Goal: Find specific page/section: Find specific page/section

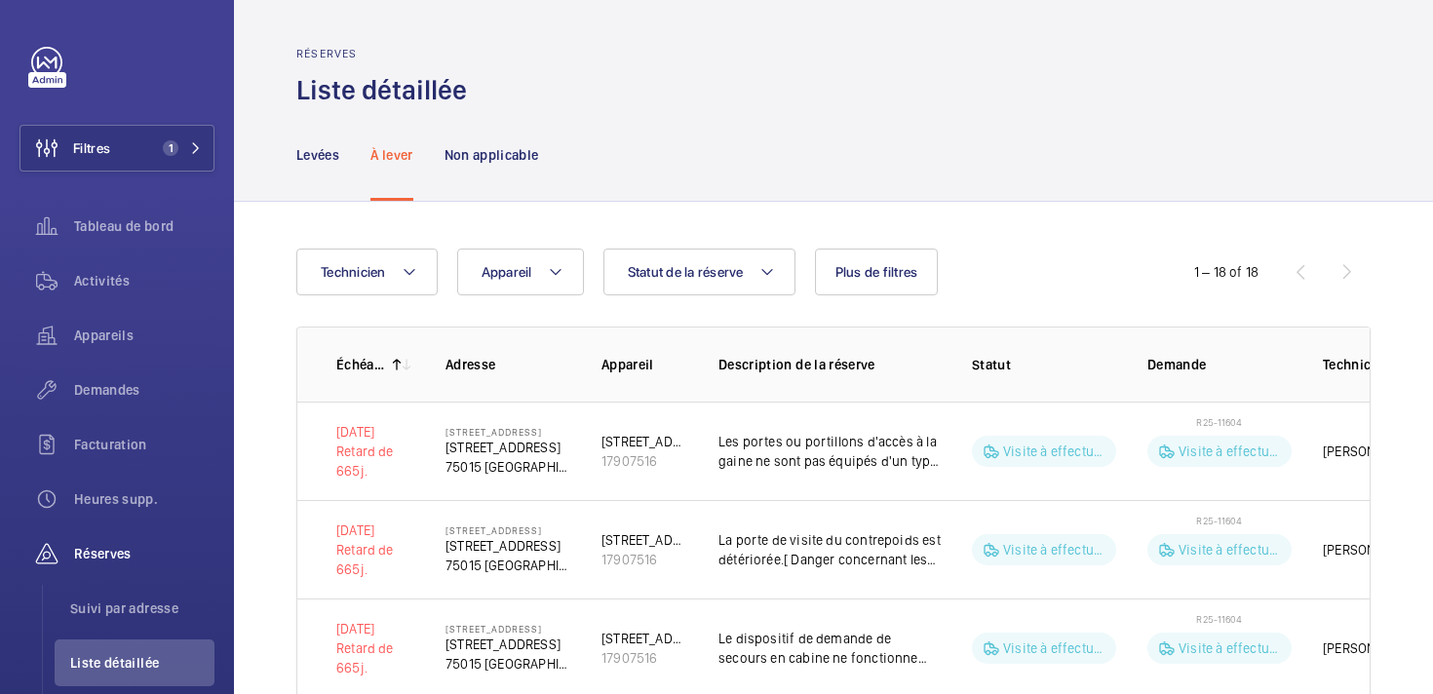
scroll to position [0, 185]
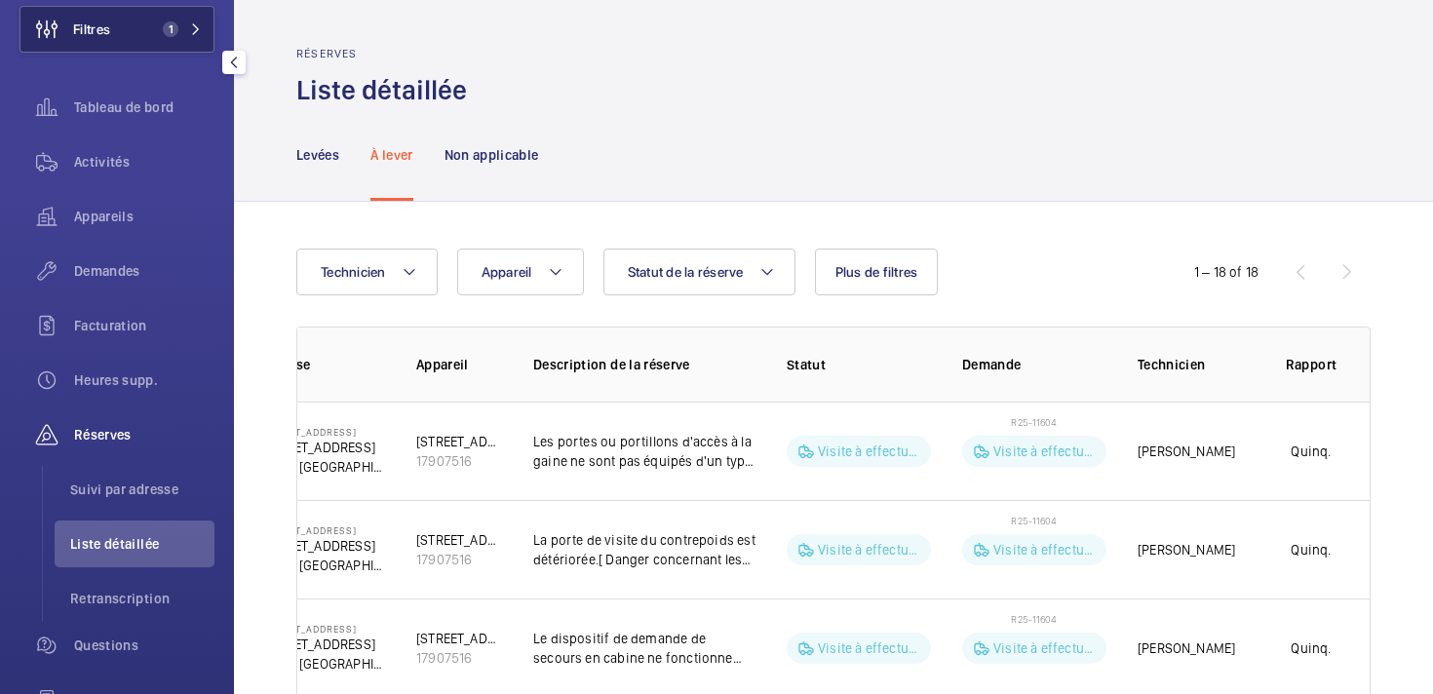
click at [117, 27] on button "Filtres 1" at bounding box center [117, 29] width 195 height 47
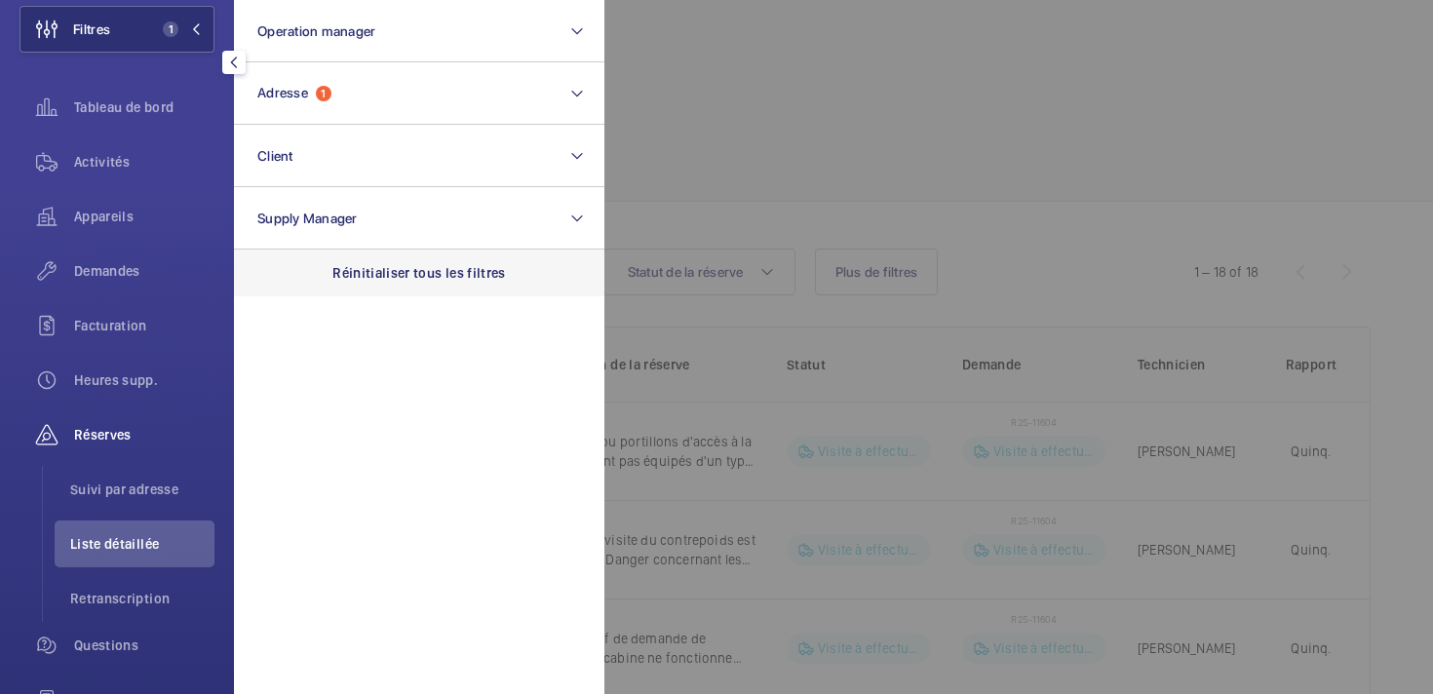
click at [373, 279] on p "Réinitialiser tous les filtres" at bounding box center [419, 273] width 174 height 20
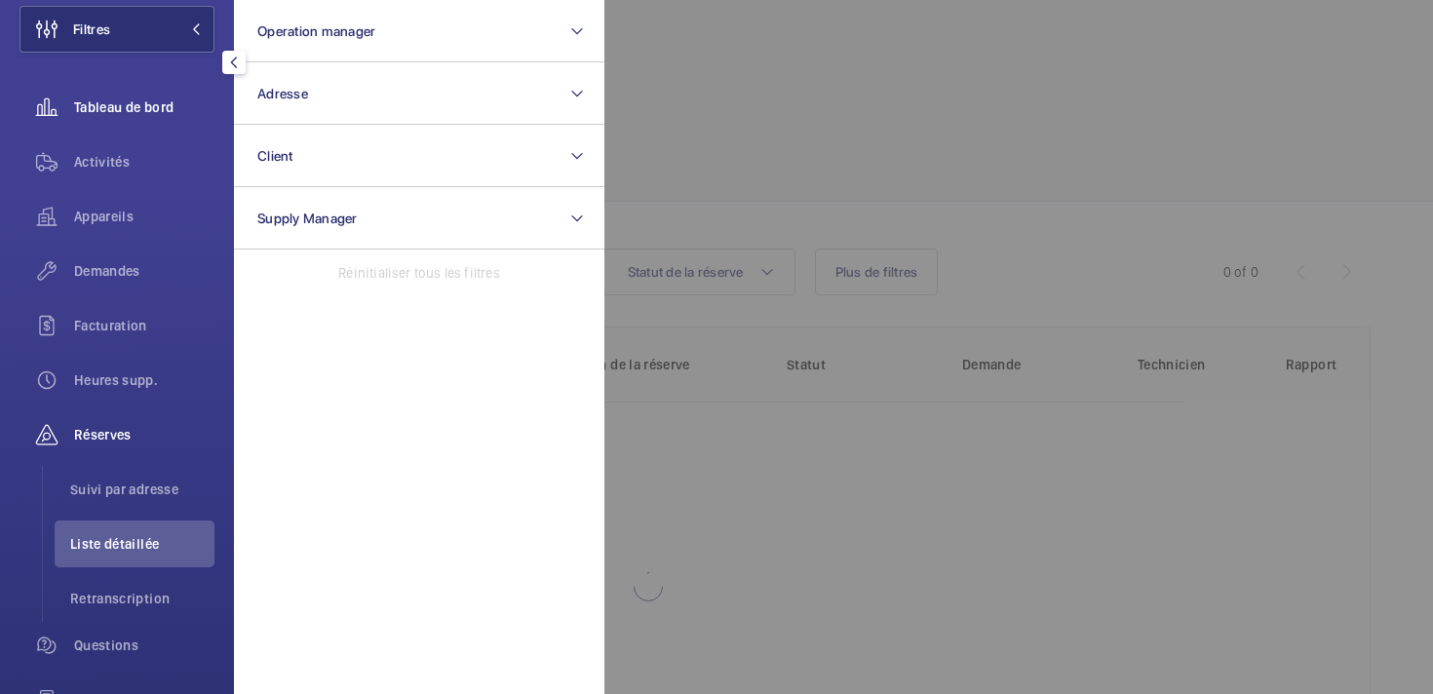
click at [134, 91] on div "Tableau de bord" at bounding box center [117, 107] width 195 height 47
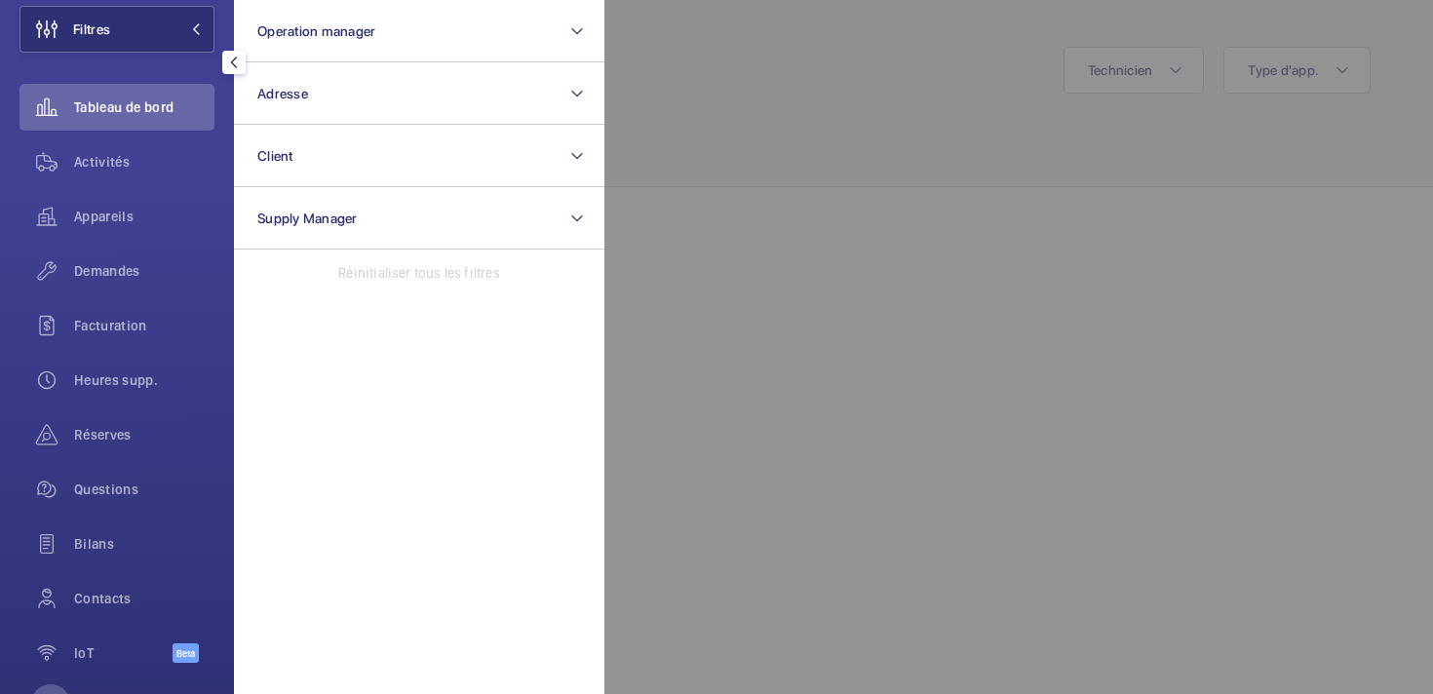
click at [752, 107] on div at bounding box center [1321, 347] width 1433 height 694
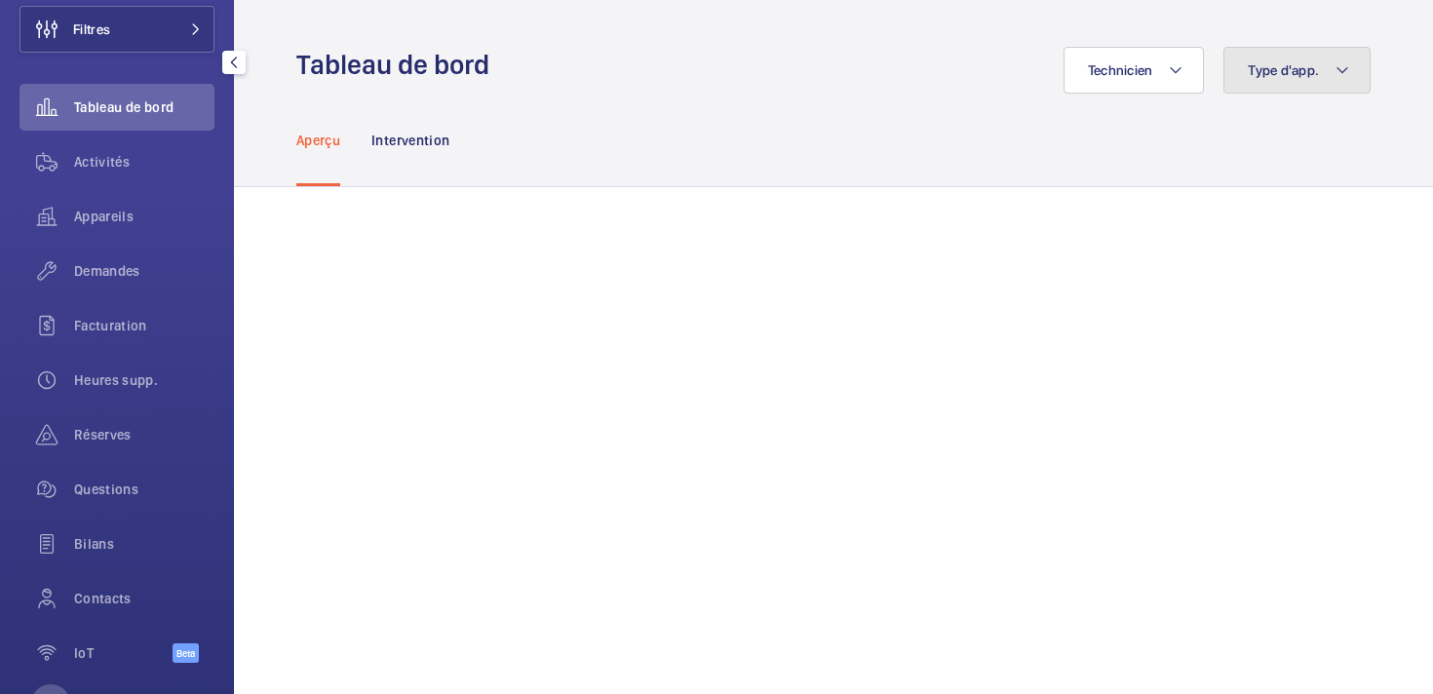
click at [1278, 80] on button "Type d'app." at bounding box center [1297, 70] width 147 height 47
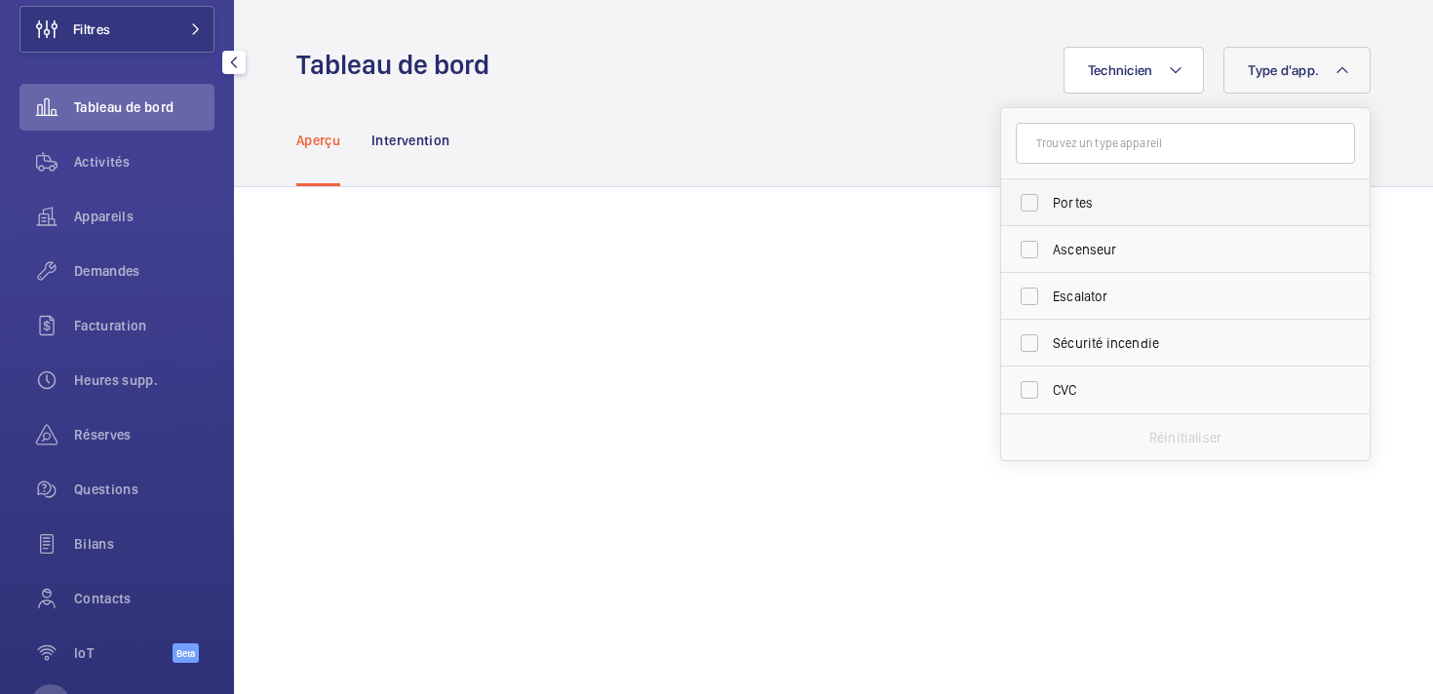
click at [1063, 193] on span "Portes" at bounding box center [1187, 203] width 268 height 20
click at [1049, 193] on input "Portes" at bounding box center [1029, 202] width 39 height 39
checkbox input "true"
click at [605, 60] on div "Technicien Type d'app. 1 Portes Ascenseur Escalator Sécurité incendie CVC Réini…" at bounding box center [936, 70] width 870 height 47
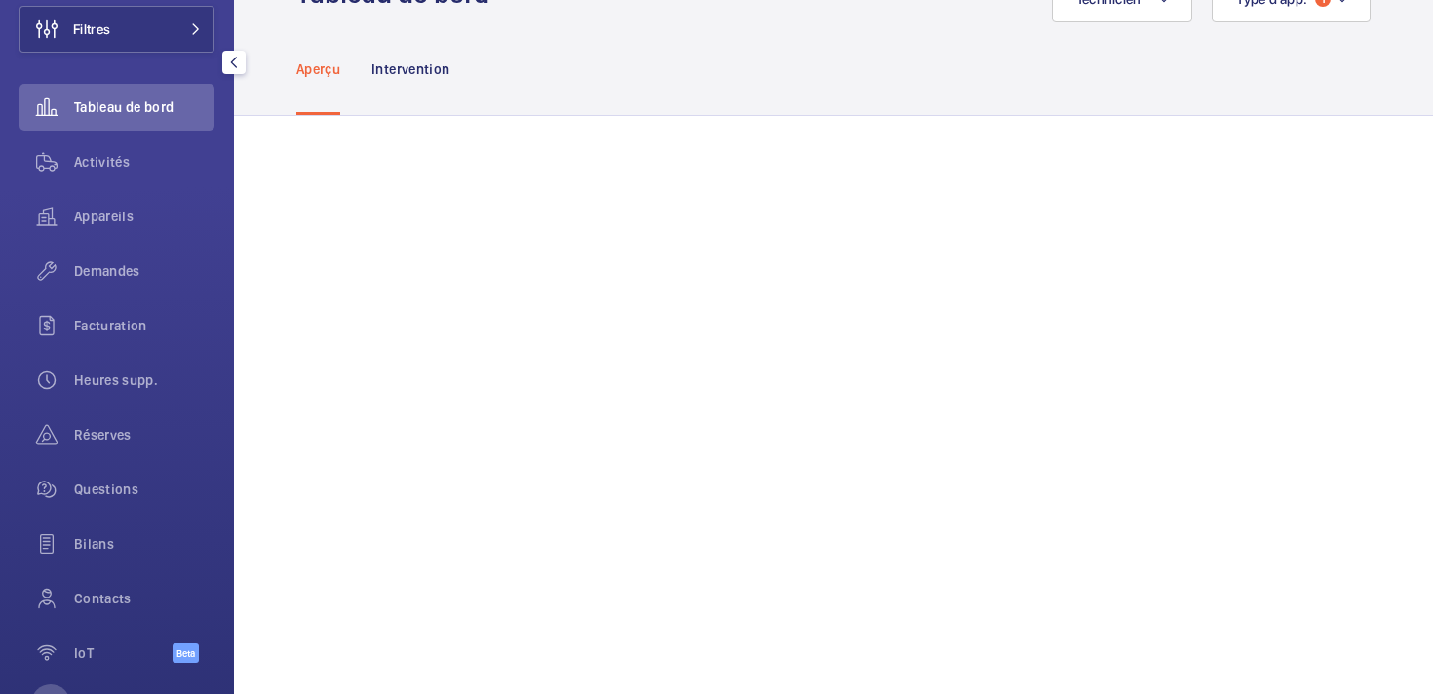
scroll to position [97, 0]
